Goal: Obtain resource: Obtain resource

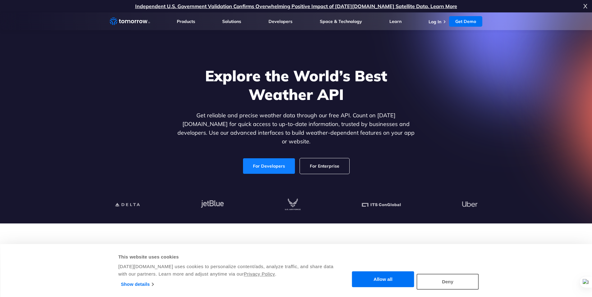
click at [256, 162] on link "For Developers" at bounding box center [269, 166] width 52 height 16
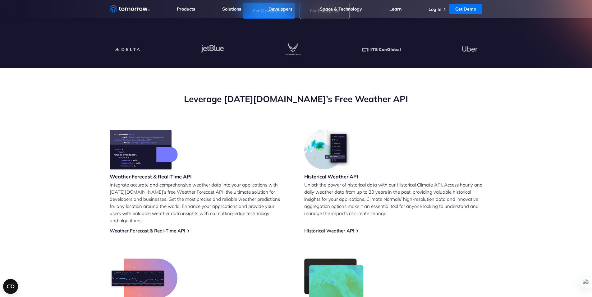
scroll to position [176, 0]
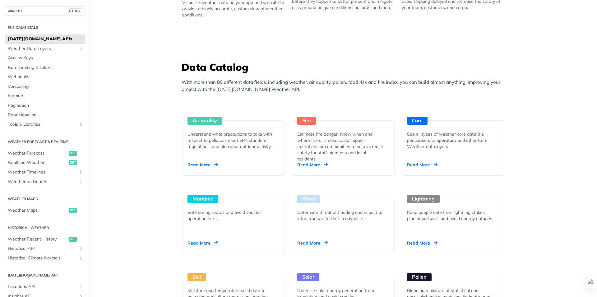
scroll to position [497, 0]
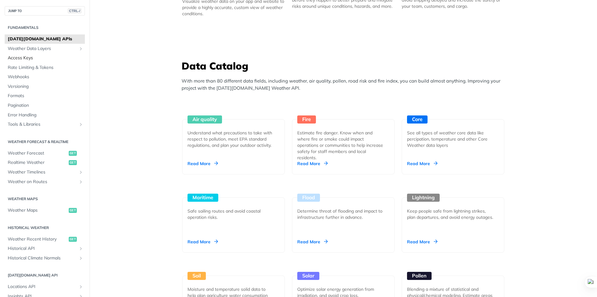
click at [28, 57] on span "Access Keys" at bounding box center [46, 58] width 76 height 6
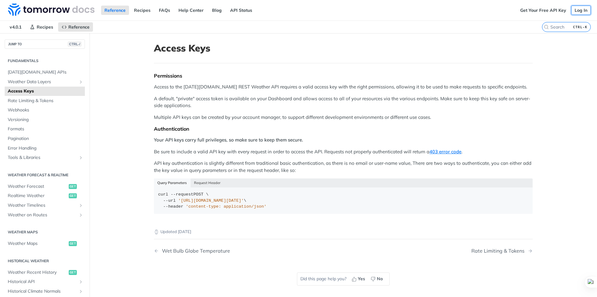
click at [579, 9] on link "Log In" at bounding box center [581, 10] width 20 height 9
click at [524, 16] on div "Get Your Free API Key Log In" at bounding box center [556, 10] width 80 height 21
click at [528, 14] on link "Get Your Free API Key" at bounding box center [542, 10] width 53 height 9
click at [573, 13] on link "Log In" at bounding box center [581, 10] width 20 height 9
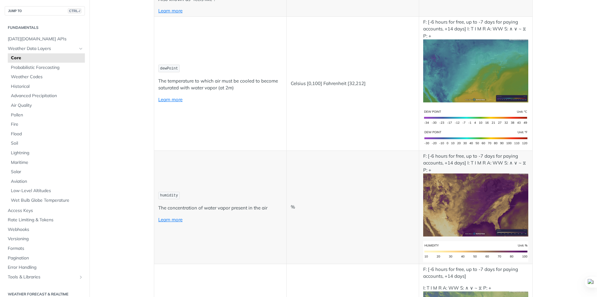
scroll to position [404, 0]
